Goal: Register for event/course

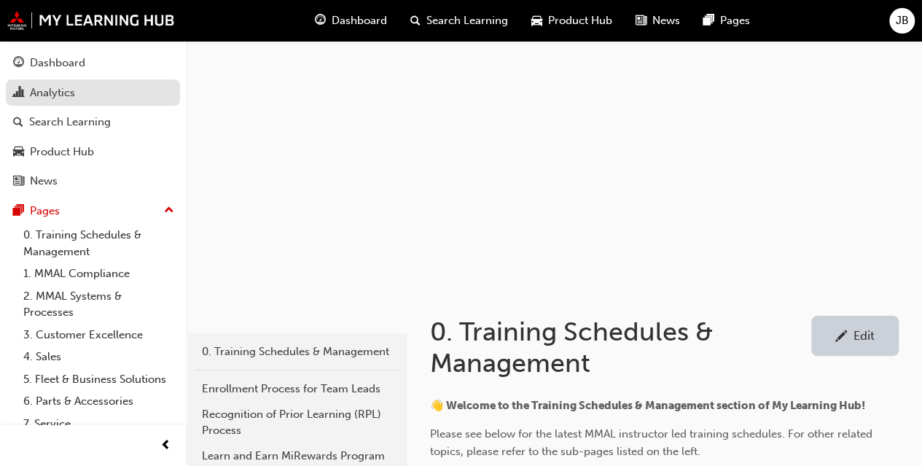
click at [47, 97] on div "Analytics" at bounding box center [52, 93] width 45 height 17
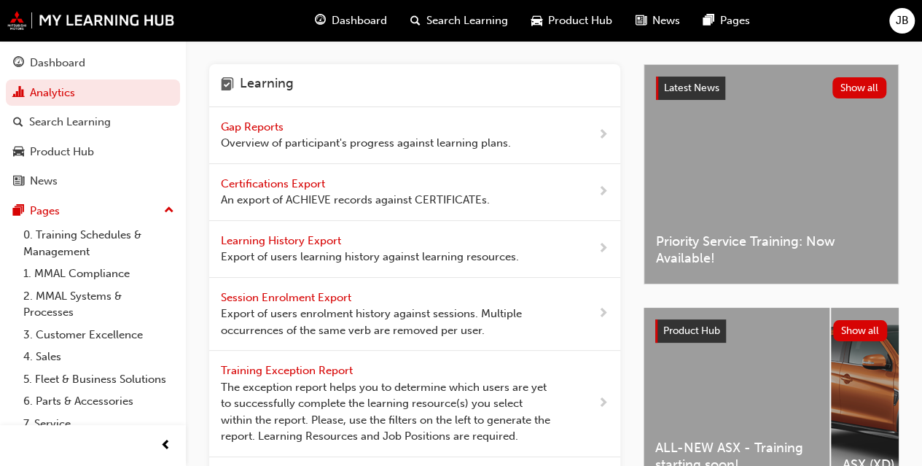
click at [255, 126] on span "Gap Reports" at bounding box center [254, 126] width 66 height 13
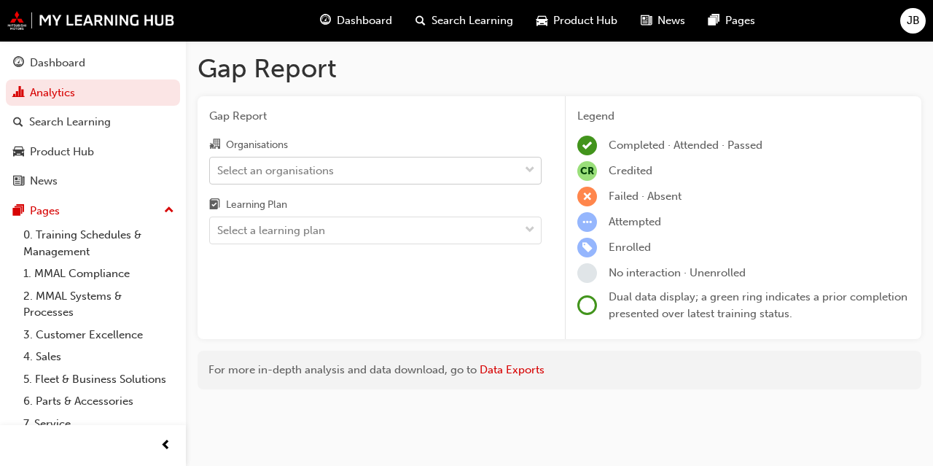
click at [281, 168] on div "Select an organisations" at bounding box center [275, 170] width 117 height 17
click at [219, 168] on input "Organisations Select an organisations" at bounding box center [217, 169] width 1 height 12
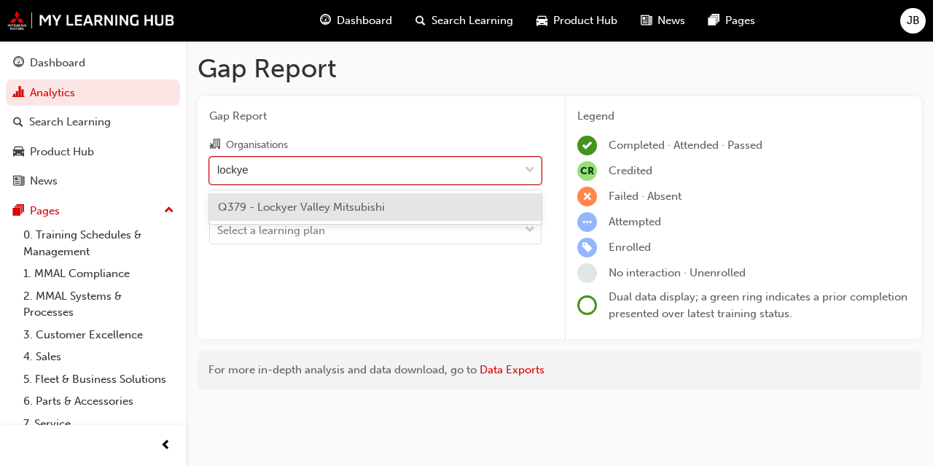
type input "lockyer"
click at [278, 209] on span "Q379 - Lockyer Valley Mitsubishi" at bounding box center [301, 206] width 167 height 13
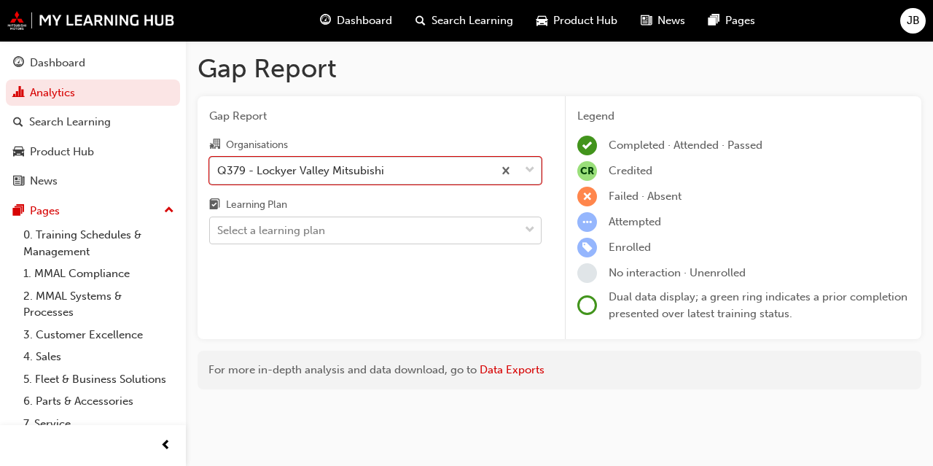
click at [284, 230] on div "Select a learning plan" at bounding box center [271, 230] width 108 height 17
click at [219, 230] on input "Learning Plan Select a learning plan" at bounding box center [217, 230] width 1 height 12
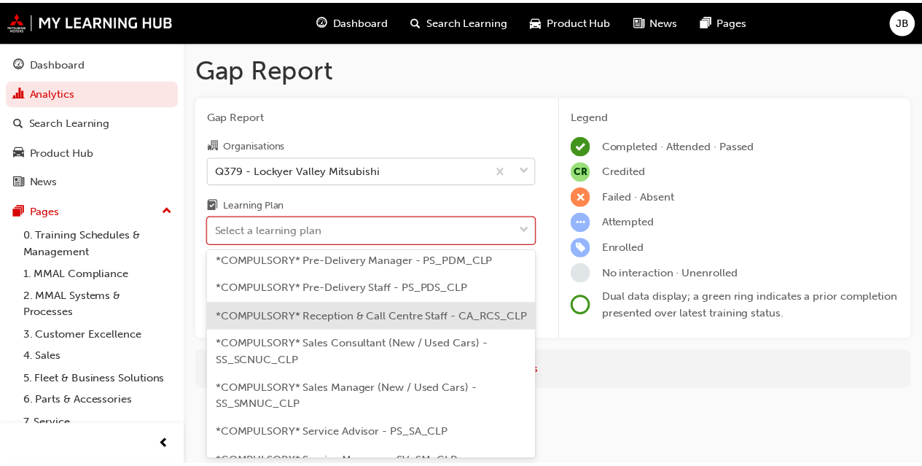
scroll to position [583, 0]
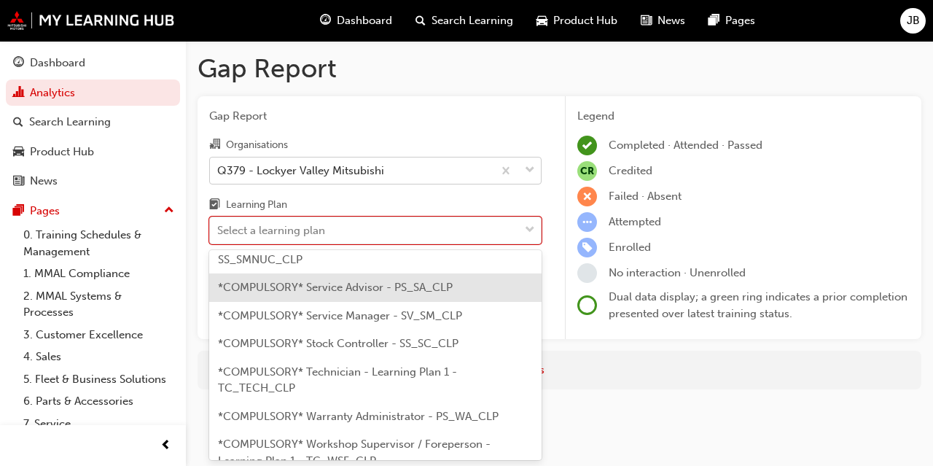
click at [306, 294] on span "*COMPULSORY* Service Advisor - PS_SA_CLP" at bounding box center [335, 287] width 235 height 13
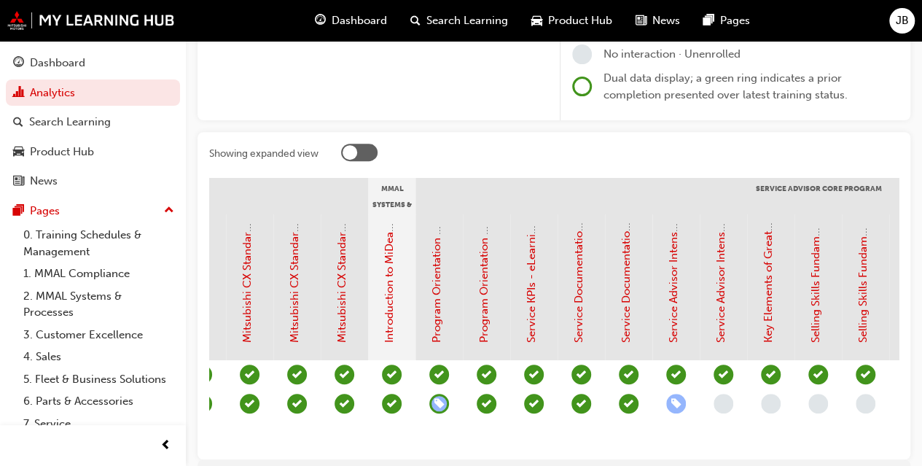
scroll to position [0, 1220]
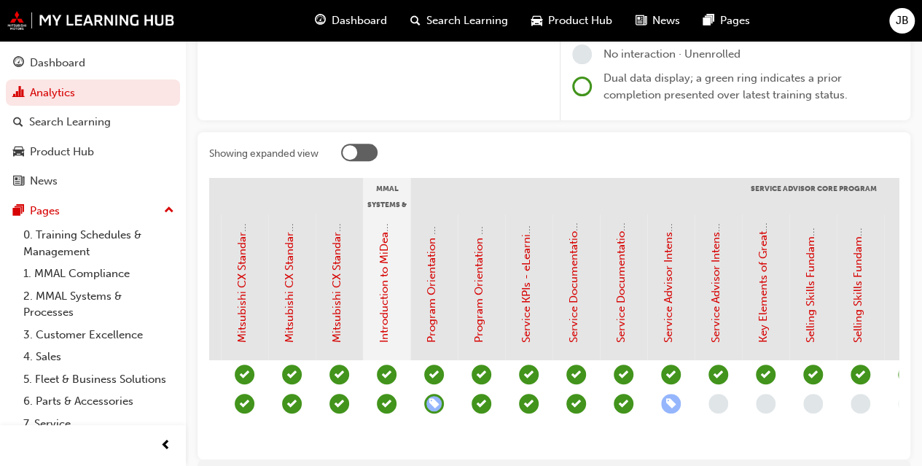
click at [671, 399] on span "learningRecordVerb_ENROLL-icon" at bounding box center [671, 404] width 20 height 20
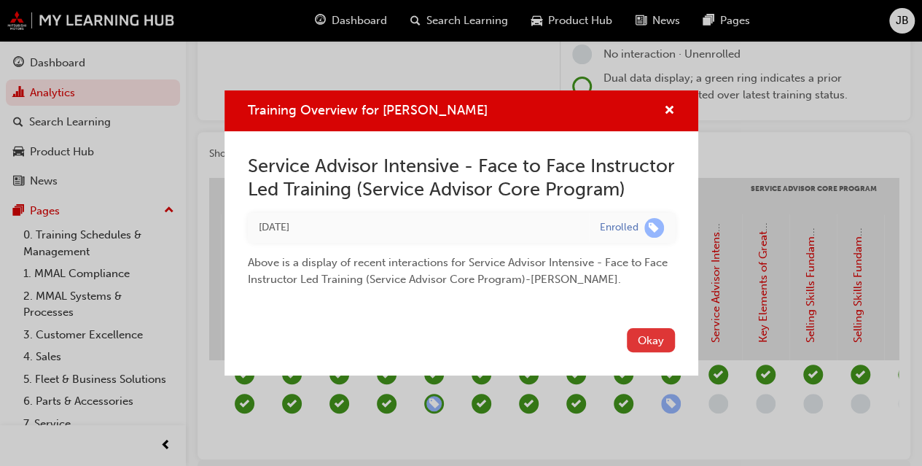
click at [653, 347] on button "Okay" at bounding box center [651, 340] width 48 height 24
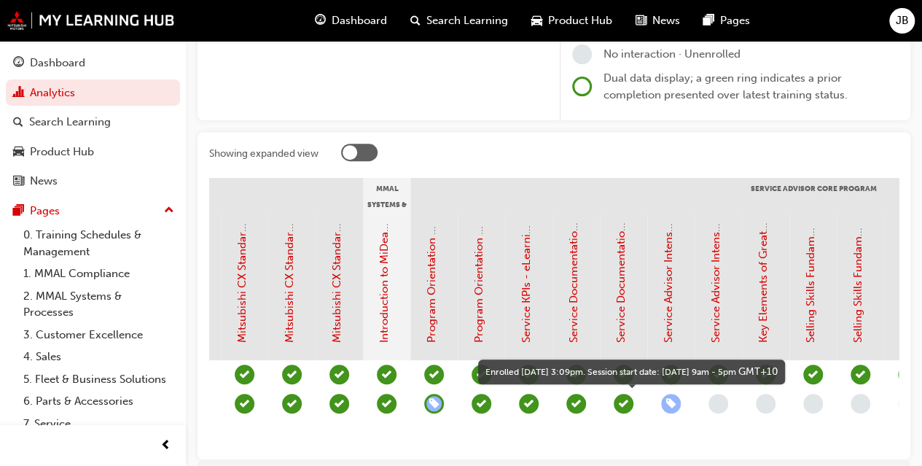
click at [668, 403] on span "learningRecordVerb_ENROLL-icon" at bounding box center [671, 404] width 20 height 20
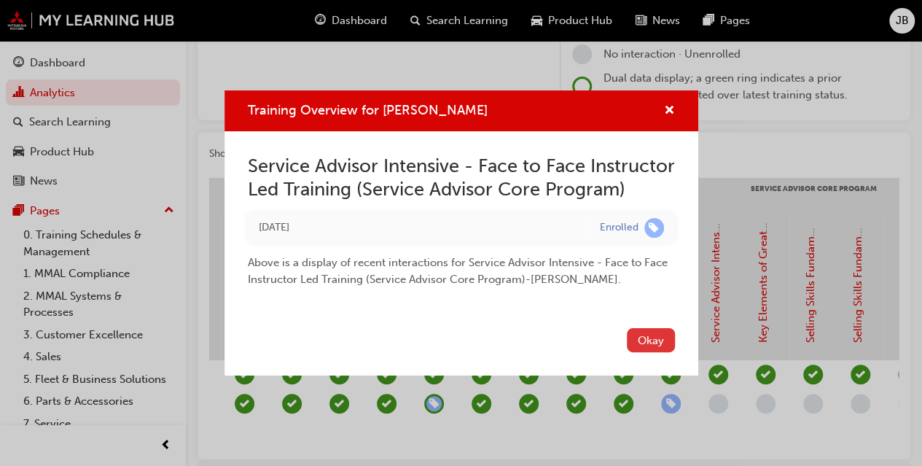
click at [652, 347] on button "Okay" at bounding box center [651, 340] width 48 height 24
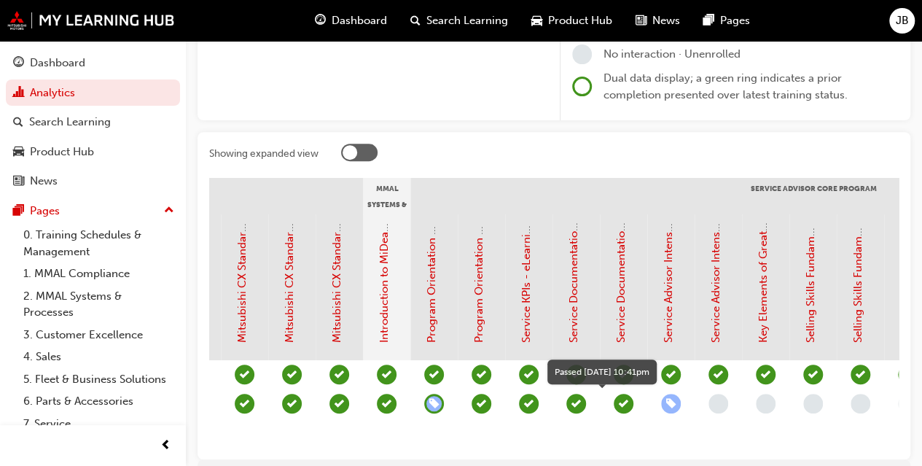
click at [625, 402] on span "learningRecordVerb_PASS-icon" at bounding box center [624, 404] width 20 height 20
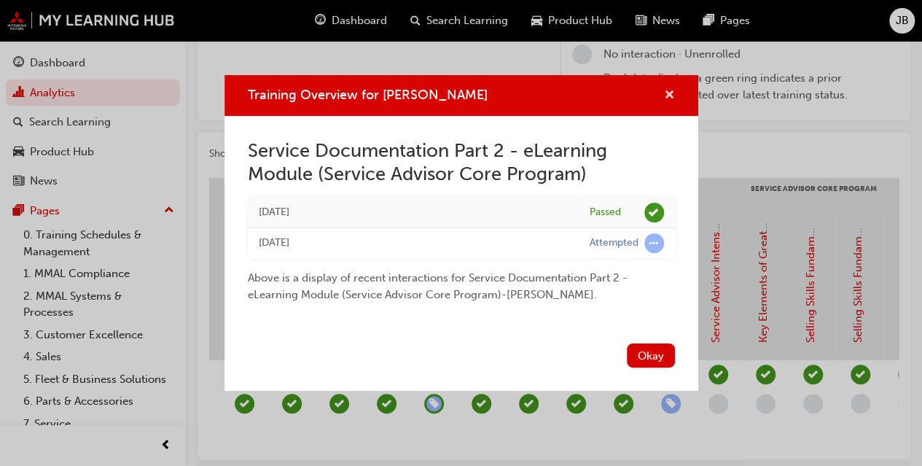
click at [671, 95] on span "cross-icon" at bounding box center [669, 96] width 11 height 13
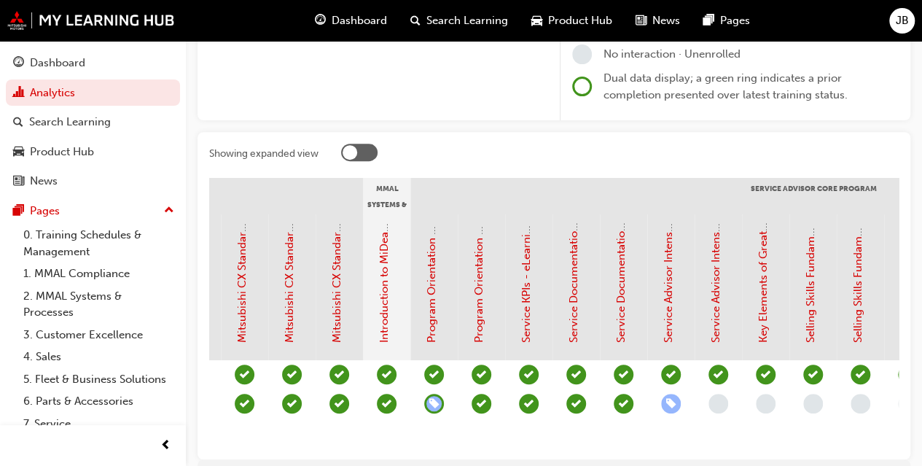
click at [433, 406] on span "learningRecordVerb_ENROLL-icon" at bounding box center [434, 404] width 20 height 20
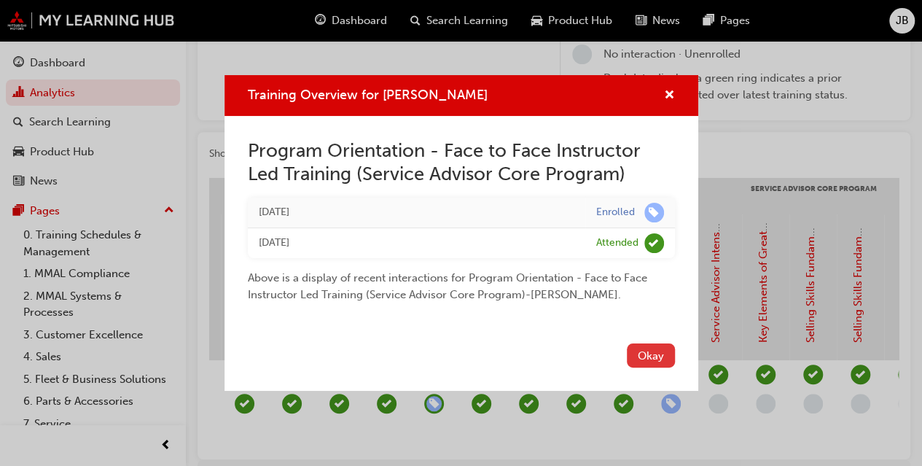
click at [656, 346] on button "Okay" at bounding box center [651, 355] width 48 height 24
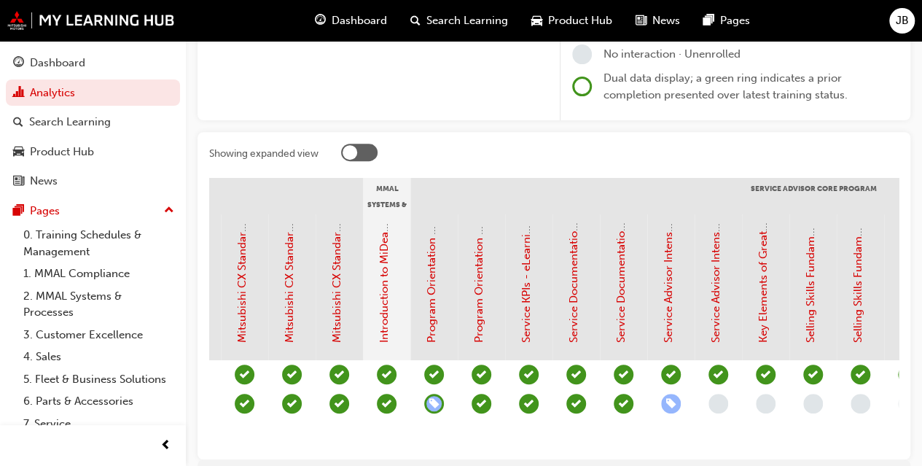
click at [669, 409] on span "learningRecordVerb_ENROLL-icon" at bounding box center [671, 404] width 20 height 20
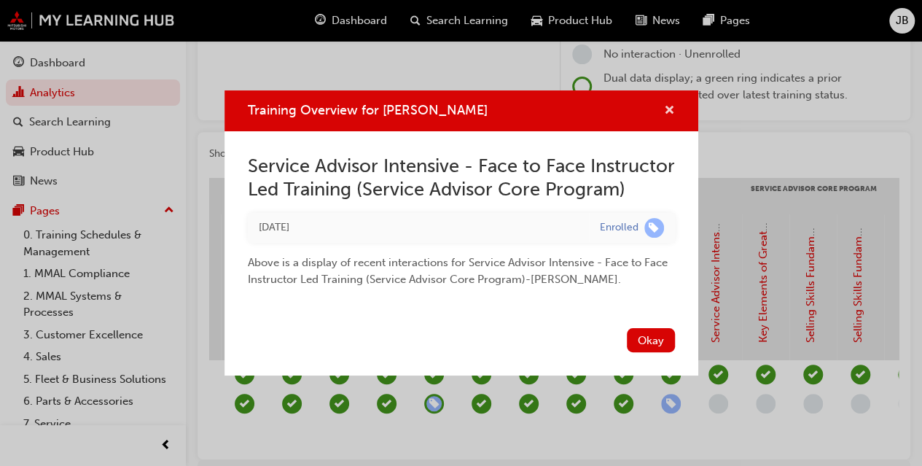
click at [667, 105] on span "cross-icon" at bounding box center [669, 111] width 11 height 13
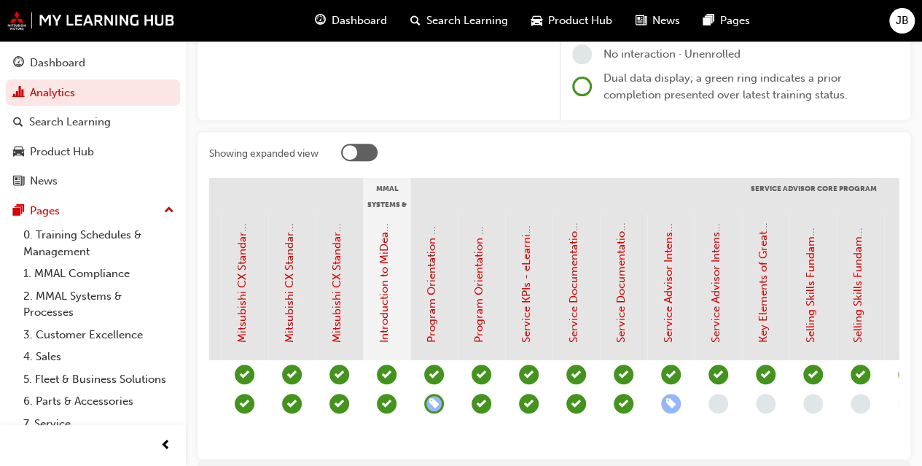
click at [668, 406] on span "learningRecordVerb_ENROLL-icon" at bounding box center [671, 404] width 20 height 20
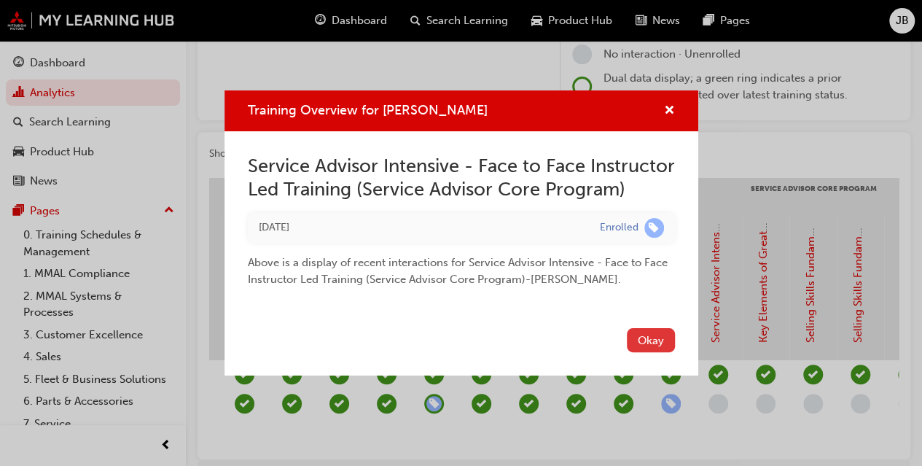
click at [642, 352] on button "Okay" at bounding box center [651, 340] width 48 height 24
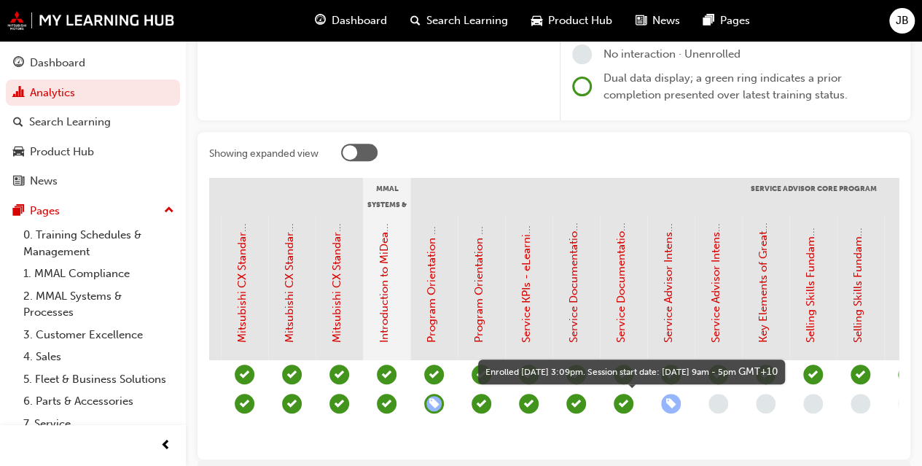
click at [672, 400] on span "learningRecordVerb_ENROLL-icon" at bounding box center [671, 404] width 20 height 20
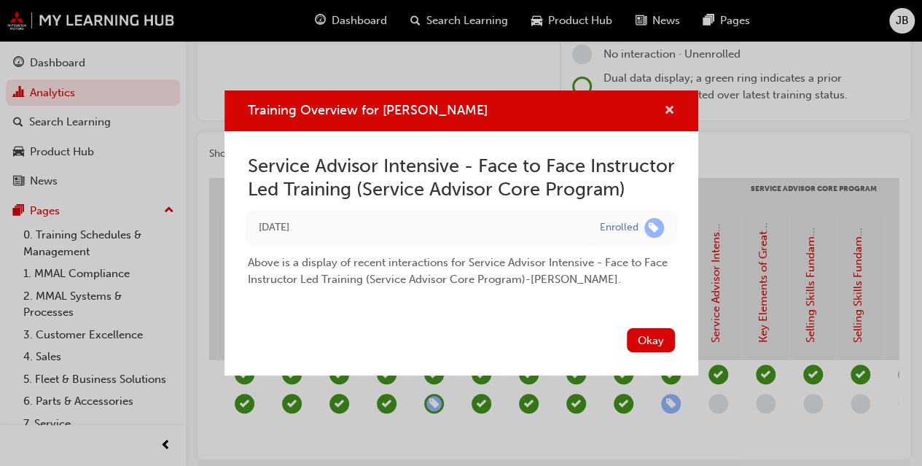
click at [668, 105] on span "cross-icon" at bounding box center [669, 111] width 11 height 13
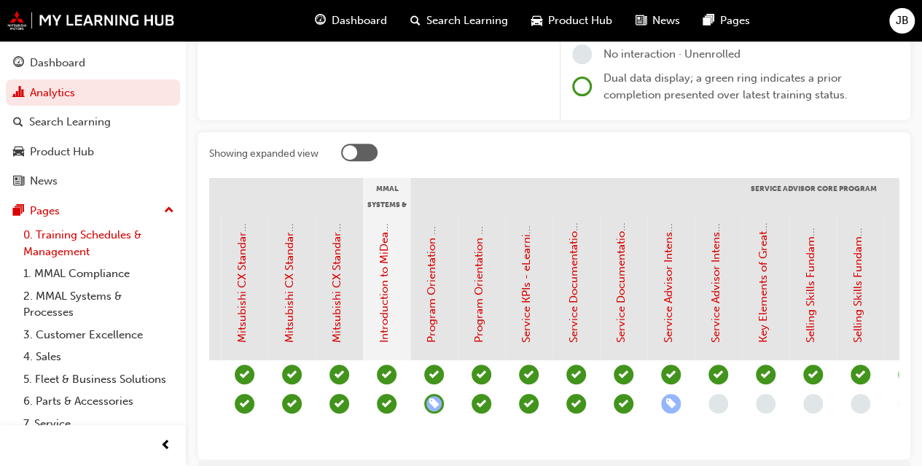
click at [80, 238] on link "0. Training Schedules & Management" at bounding box center [98, 243] width 163 height 39
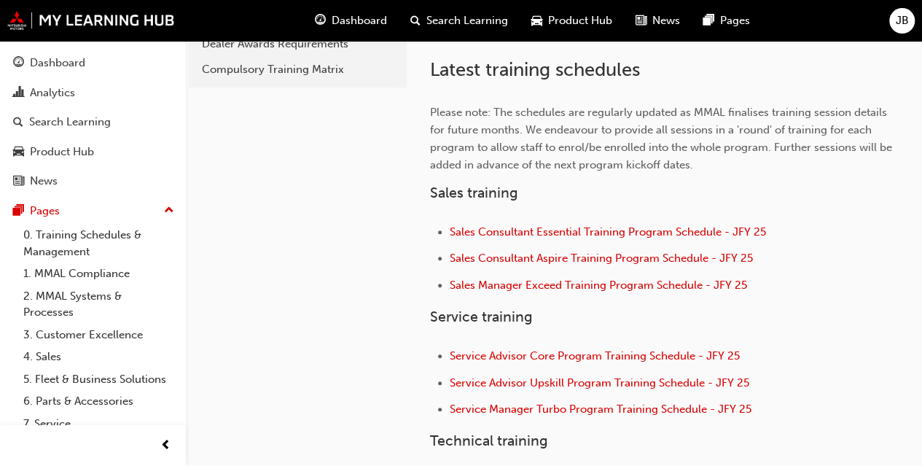
scroll to position [437, 0]
click at [522, 353] on span "Service Advisor Core Program Training Schedule - JFY 25" at bounding box center [595, 354] width 290 height 13
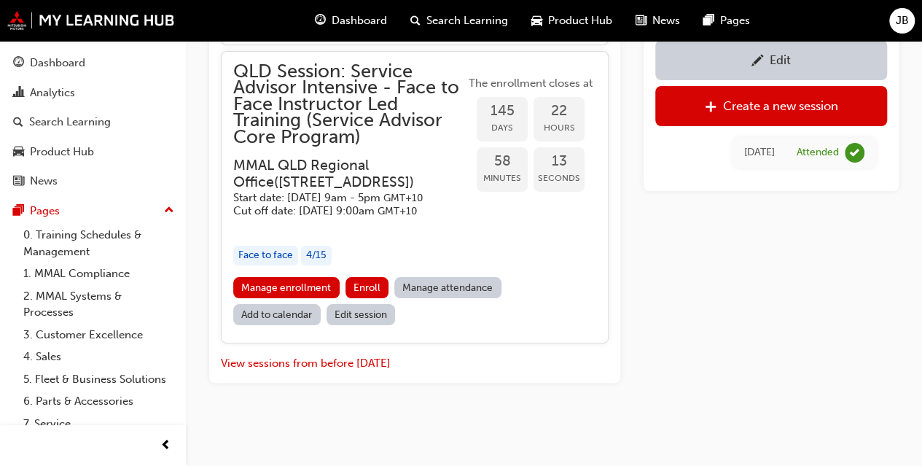
scroll to position [2824, 0]
click at [292, 298] on link "Manage enrollment" at bounding box center [286, 287] width 106 height 21
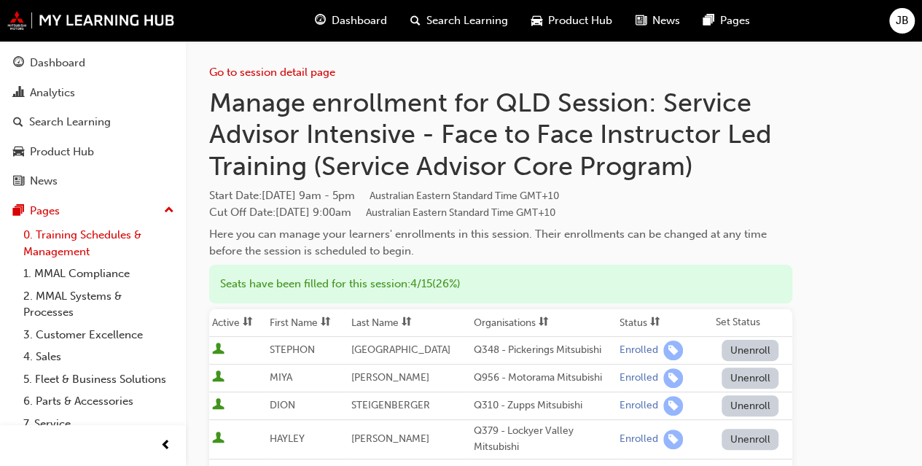
click at [63, 235] on link "0. Training Schedules & Management" at bounding box center [98, 243] width 163 height 39
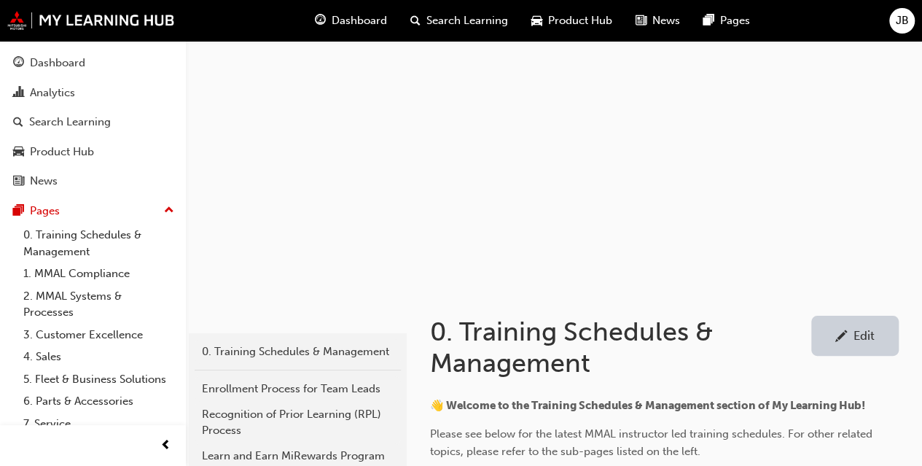
scroll to position [364, 0]
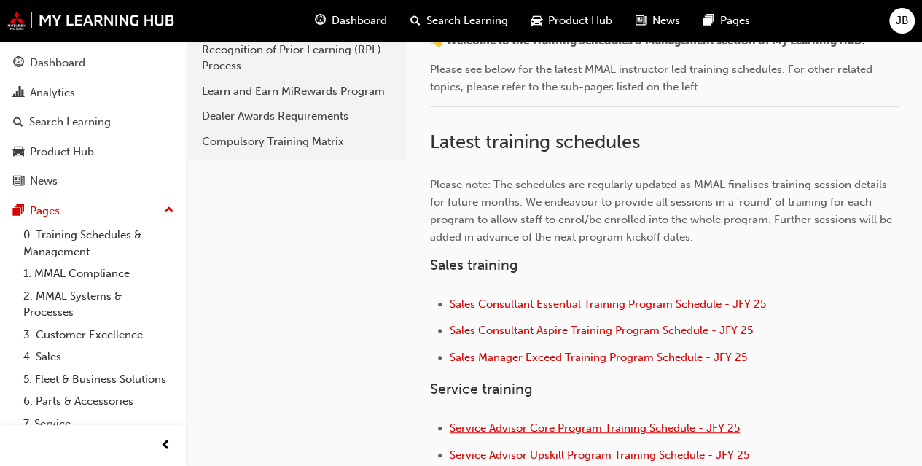
click at [521, 421] on span "Service Advisor Core Program Training Schedule - JFY 25" at bounding box center [595, 427] width 290 height 13
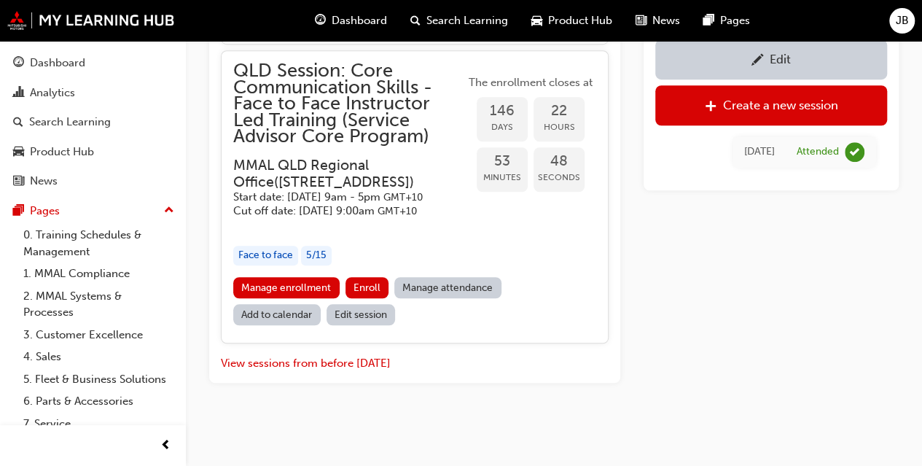
scroll to position [3484, 0]
click at [290, 298] on link "Manage enrollment" at bounding box center [286, 287] width 106 height 21
